Goal: Task Accomplishment & Management: Manage account settings

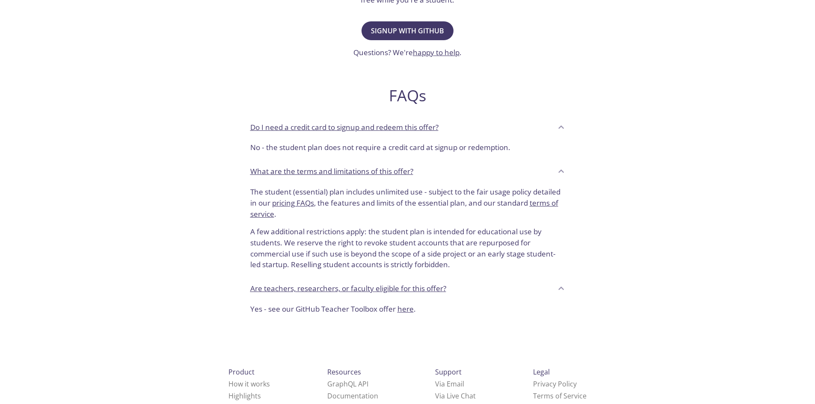
scroll to position [257, 0]
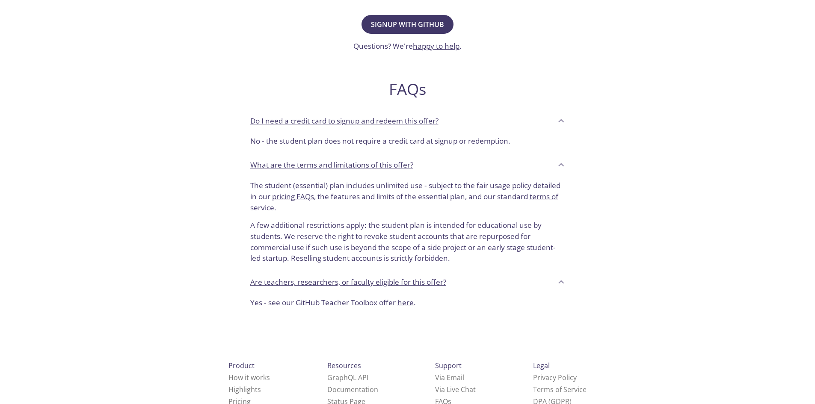
click at [405, 124] on p "Do I need a credit card to signup and redeem this offer?" at bounding box center [344, 120] width 188 height 11
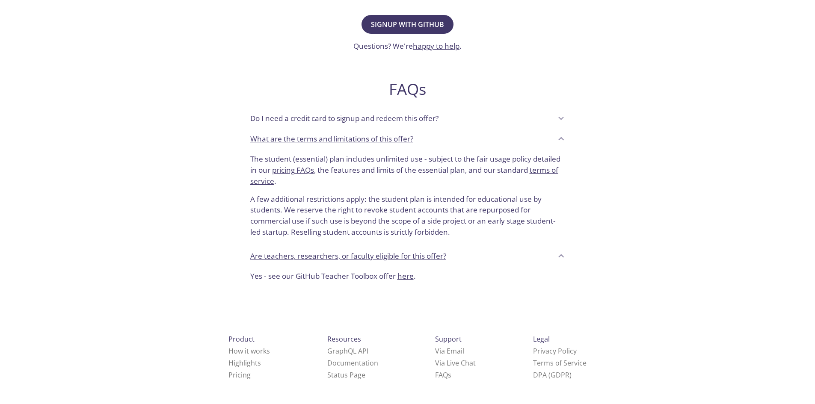
click at [405, 124] on div "Do I need a credit card to signup and redeem this offer?" at bounding box center [401, 118] width 302 height 15
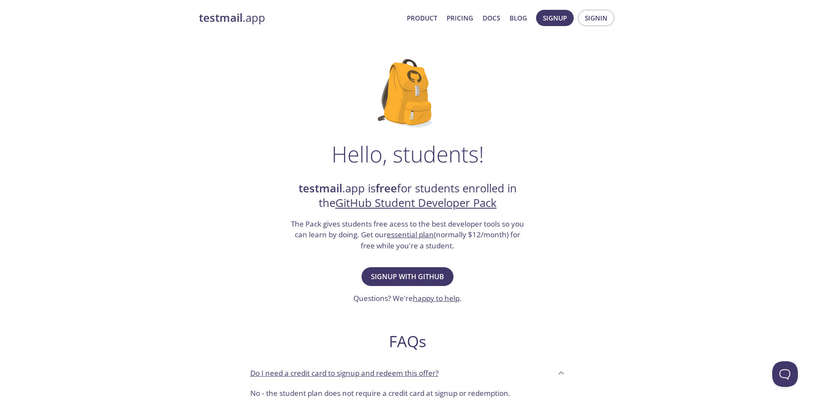
scroll to position [0, 0]
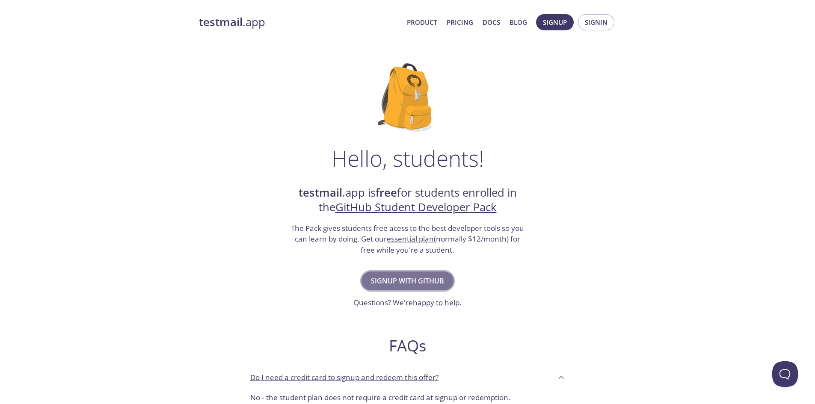
click at [389, 283] on span "Signup with GitHub" at bounding box center [407, 281] width 73 height 12
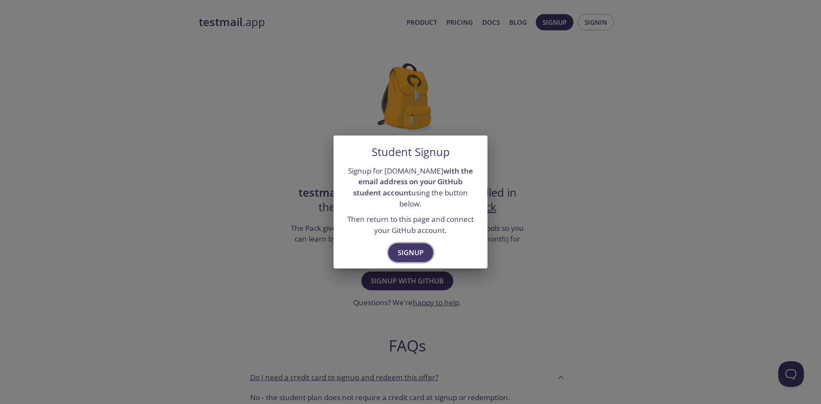
click at [409, 247] on span "Signup" at bounding box center [411, 253] width 26 height 12
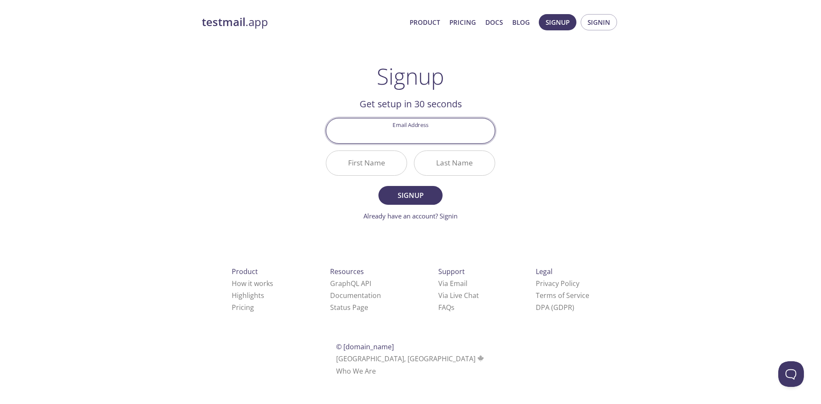
click at [418, 140] on input "Email Address" at bounding box center [410, 130] width 169 height 24
type input "[EMAIL_ADDRESS][DOMAIN_NAME]"
click at [403, 169] on input "First Name" at bounding box center [366, 163] width 80 height 24
click at [403, 171] on input "First Name" at bounding box center [366, 163] width 80 height 24
type input "Vikram"
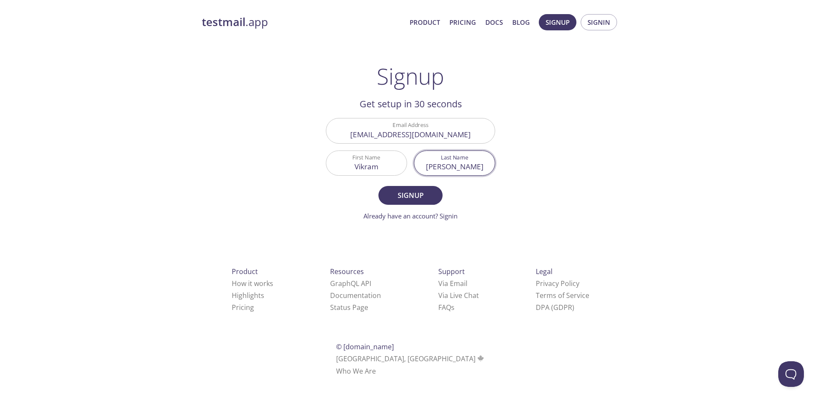
type input "[PERSON_NAME]"
click at [379, 186] on button "Signup" at bounding box center [411, 195] width 64 height 19
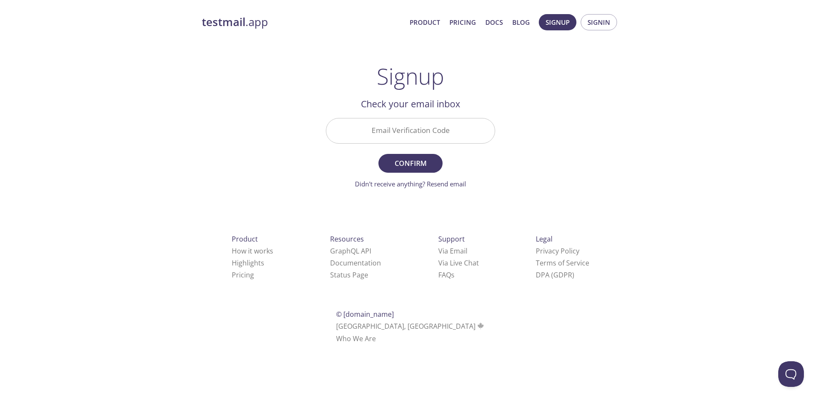
click at [383, 136] on input "Email Verification Code" at bounding box center [410, 130] width 169 height 24
paste input "WC6NQMB"
type input "WC6NQMB"
click at [402, 165] on span "Confirm" at bounding box center [410, 163] width 45 height 12
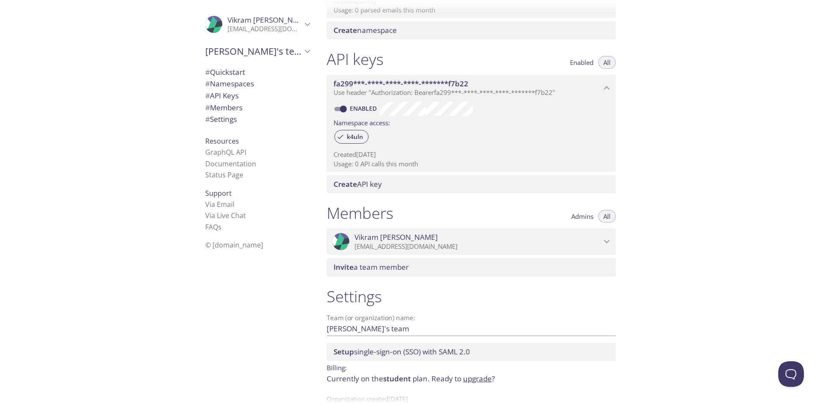
scroll to position [204, 0]
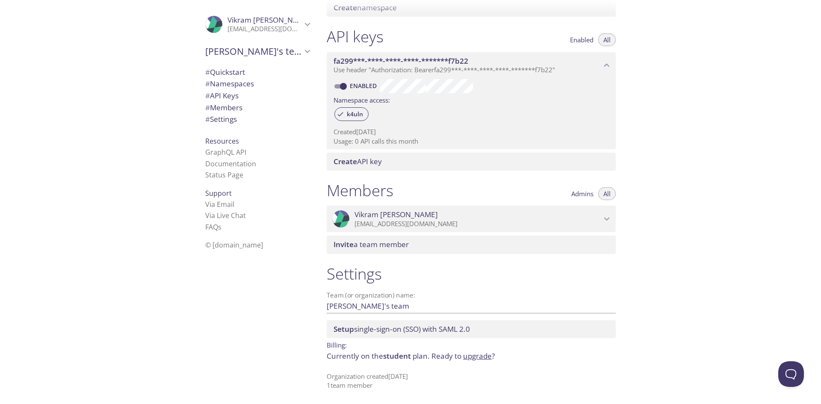
click at [552, 219] on span "[PERSON_NAME]" at bounding box center [478, 214] width 247 height 9
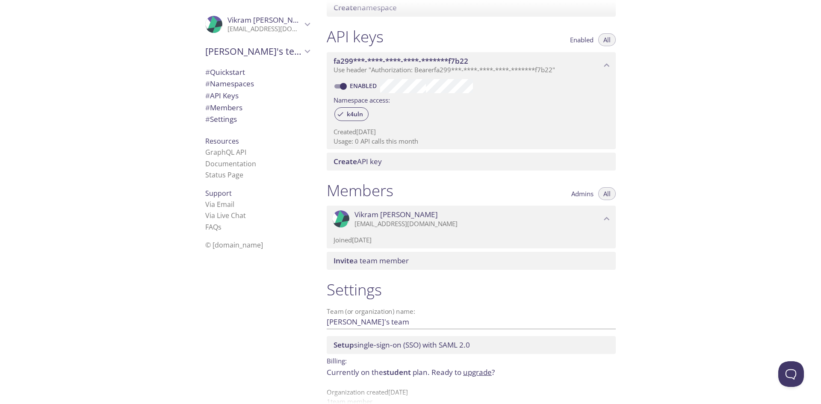
click at [552, 219] on span "[PERSON_NAME]" at bounding box center [478, 214] width 247 height 9
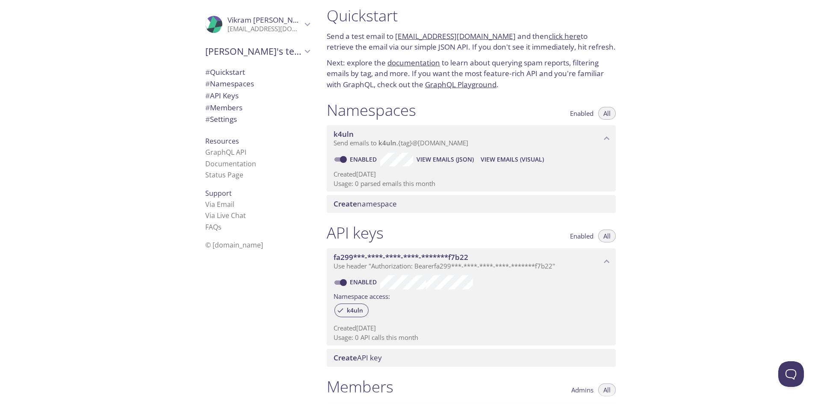
scroll to position [0, 0]
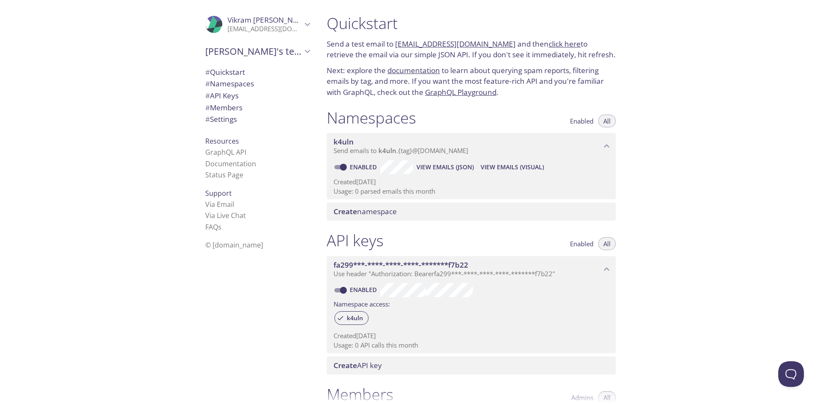
click at [294, 53] on span "[PERSON_NAME]'s team" at bounding box center [253, 51] width 97 height 12
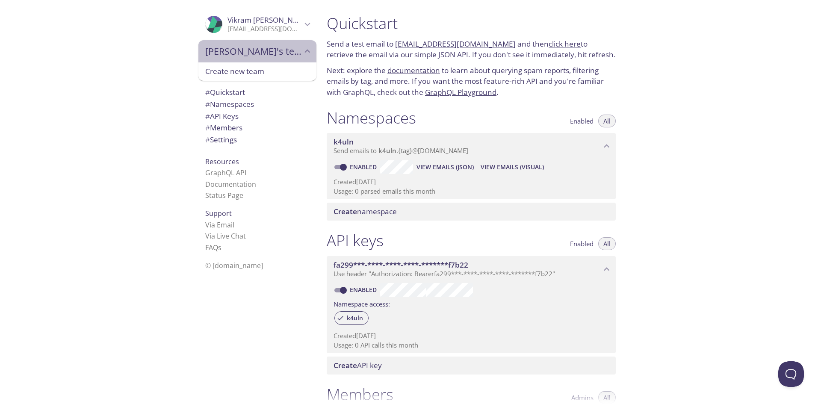
click at [302, 53] on icon "Vikram's team" at bounding box center [307, 51] width 11 height 11
click at [281, 46] on span "[PERSON_NAME]'s team" at bounding box center [253, 51] width 97 height 12
click at [292, 27] on p "[EMAIL_ADDRESS][DOMAIN_NAME]" at bounding box center [265, 29] width 74 height 9
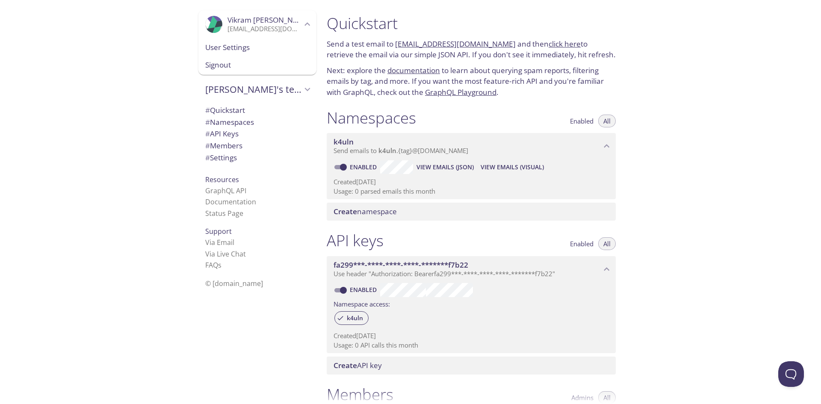
click at [275, 50] on span "User Settings" at bounding box center [257, 47] width 104 height 11
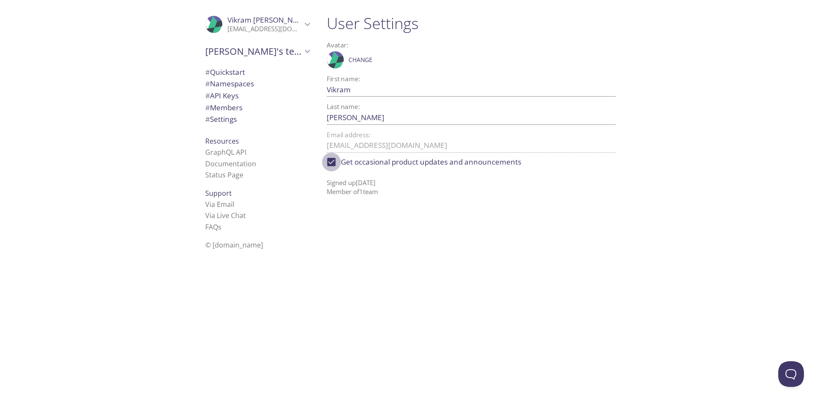
click at [337, 163] on input "Get occasional product updates and announcements" at bounding box center [331, 162] width 19 height 19
checkbox input "false"
drag, startPoint x: 269, startPoint y: 77, endPoint x: 273, endPoint y: 71, distance: 8.1
click at [271, 72] on span "# Quickstart" at bounding box center [257, 72] width 104 height 11
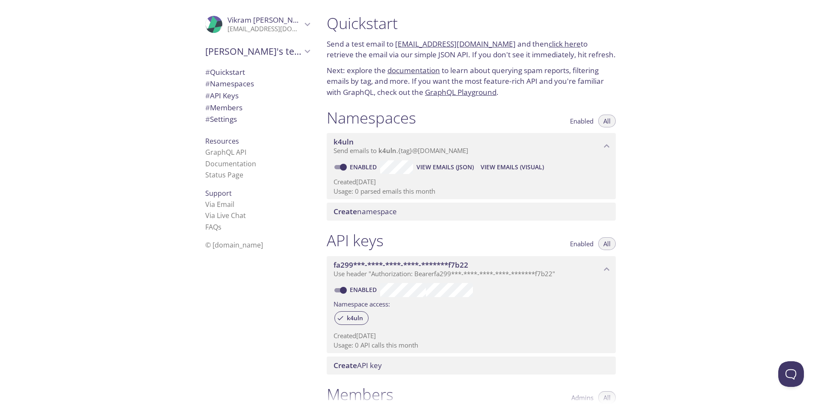
click at [478, 42] on link "[EMAIL_ADDRESS][DOMAIN_NAME]" at bounding box center [455, 44] width 121 height 10
click at [644, 97] on div "Quickstart Send a test email to [EMAIL_ADDRESS][DOMAIN_NAME] and then click her…" at bounding box center [570, 202] width 501 height 404
click at [553, 46] on link "click here" at bounding box center [565, 44] width 32 height 10
click at [426, 41] on link "[EMAIL_ADDRESS][DOMAIN_NAME]" at bounding box center [455, 44] width 121 height 10
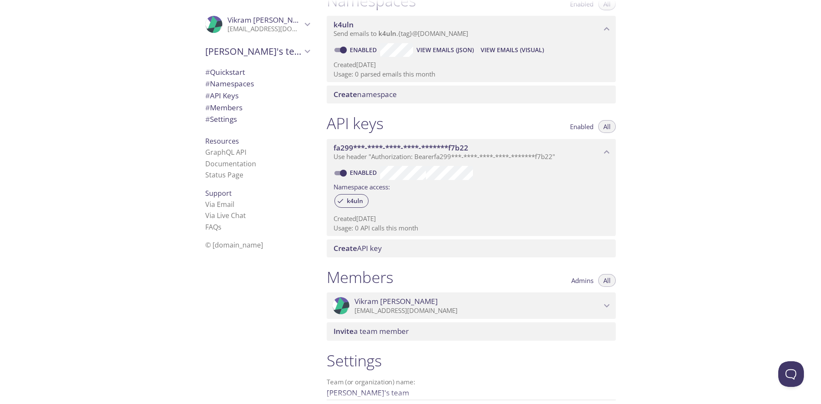
scroll to position [128, 0]
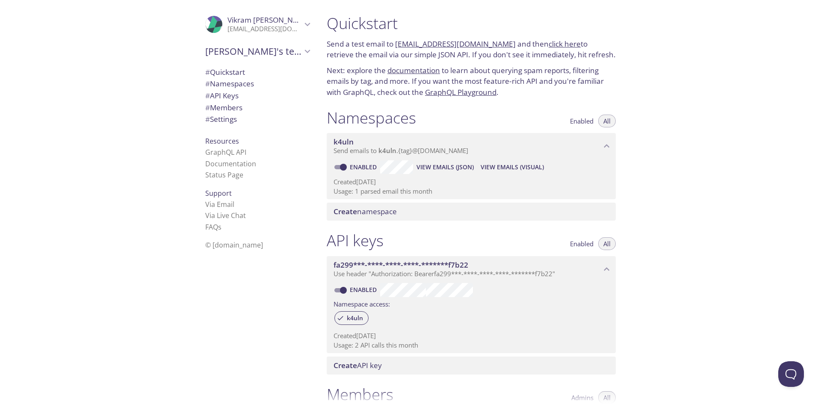
click at [400, 71] on link "documentation" at bounding box center [414, 70] width 53 height 10
